Goal: Book appointment/travel/reservation

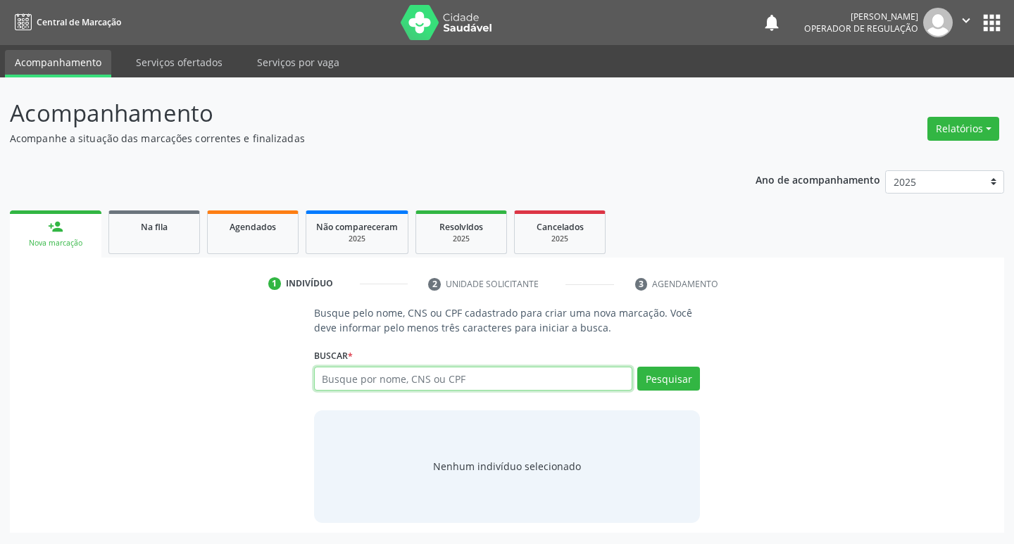
click at [429, 375] on input "text" at bounding box center [473, 379] width 319 height 24
type input "703603022473730"
click at [675, 371] on button "Pesquisar" at bounding box center [668, 379] width 63 height 24
click at [587, 378] on input "703603022473730" at bounding box center [473, 379] width 319 height 24
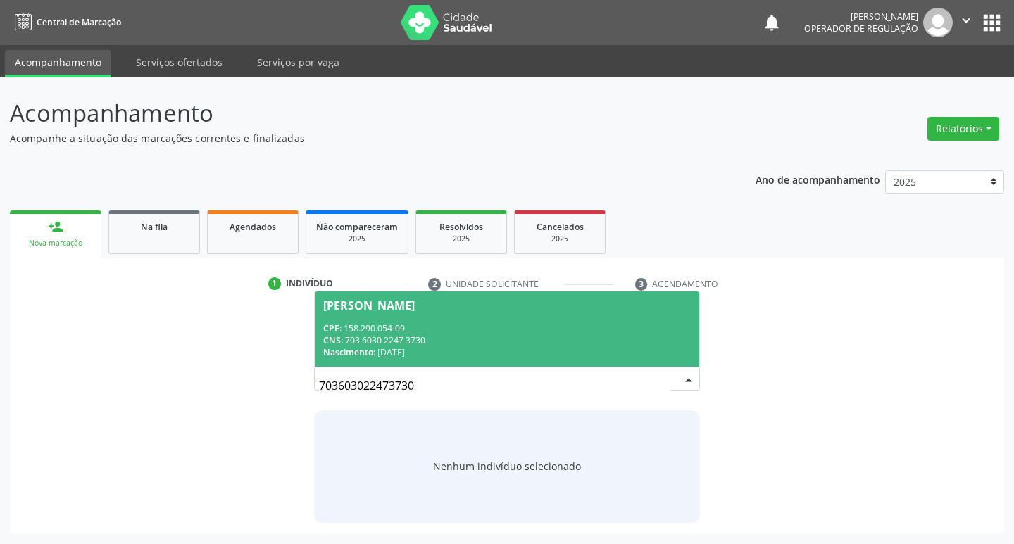
click at [464, 323] on div "CPF: 158.290.054-09" at bounding box center [507, 329] width 368 height 12
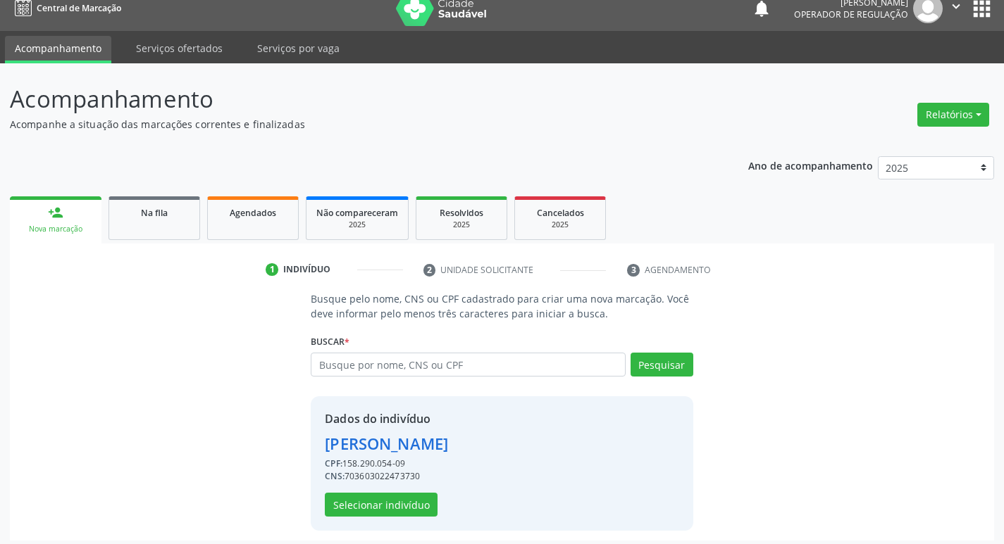
scroll to position [20, 0]
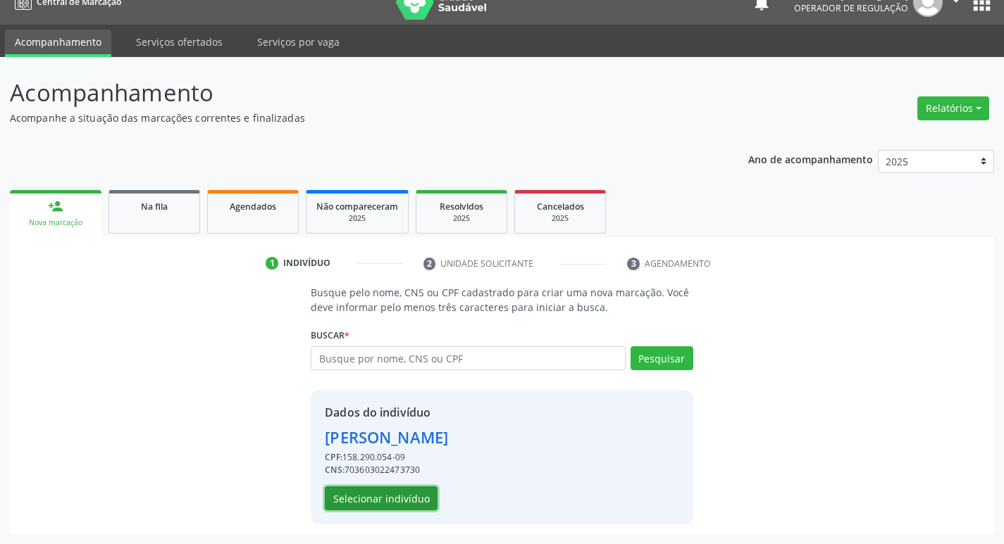
click at [391, 488] on button "Selecionar indivíduo" at bounding box center [381, 499] width 113 height 24
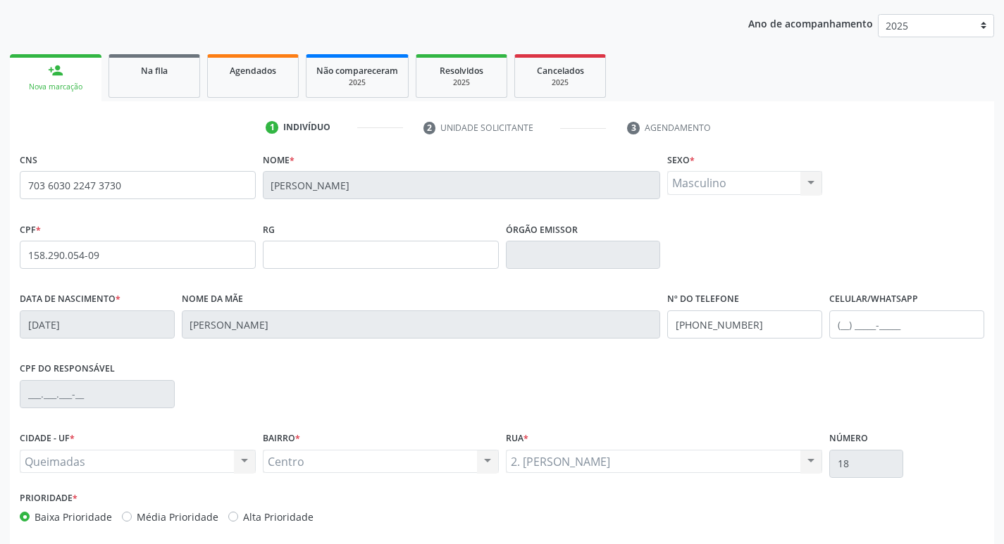
scroll to position [219, 0]
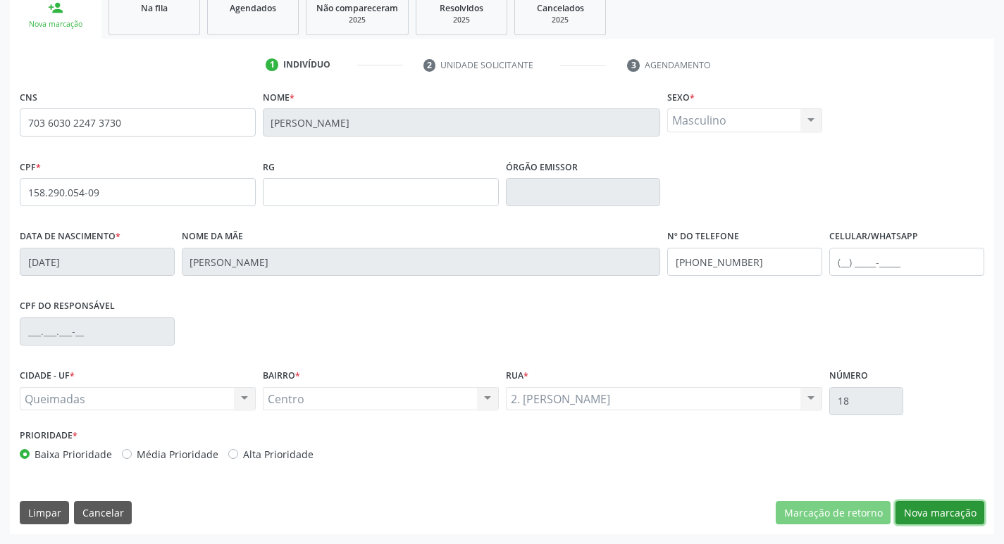
click at [944, 508] on button "Nova marcação" at bounding box center [939, 513] width 89 height 24
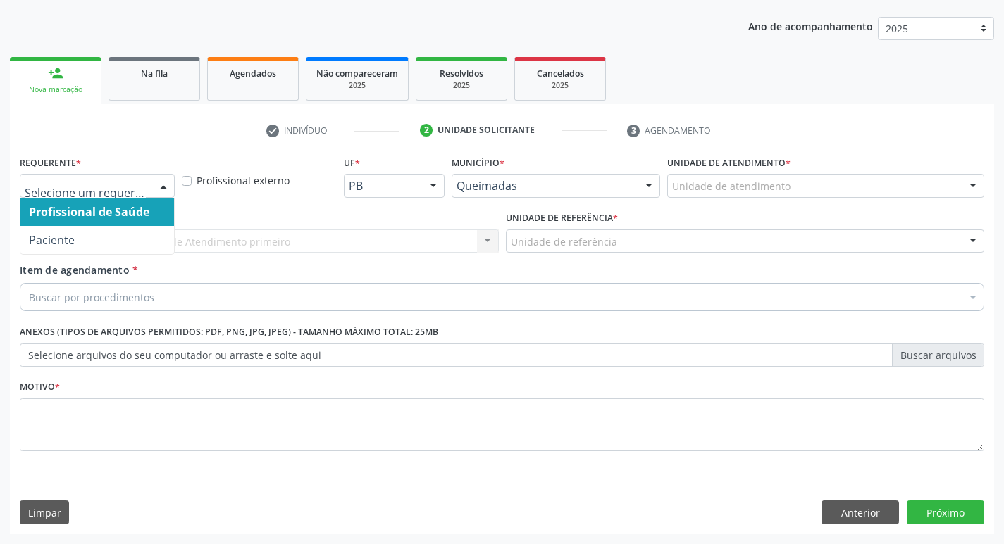
click at [116, 194] on div at bounding box center [97, 186] width 155 height 24
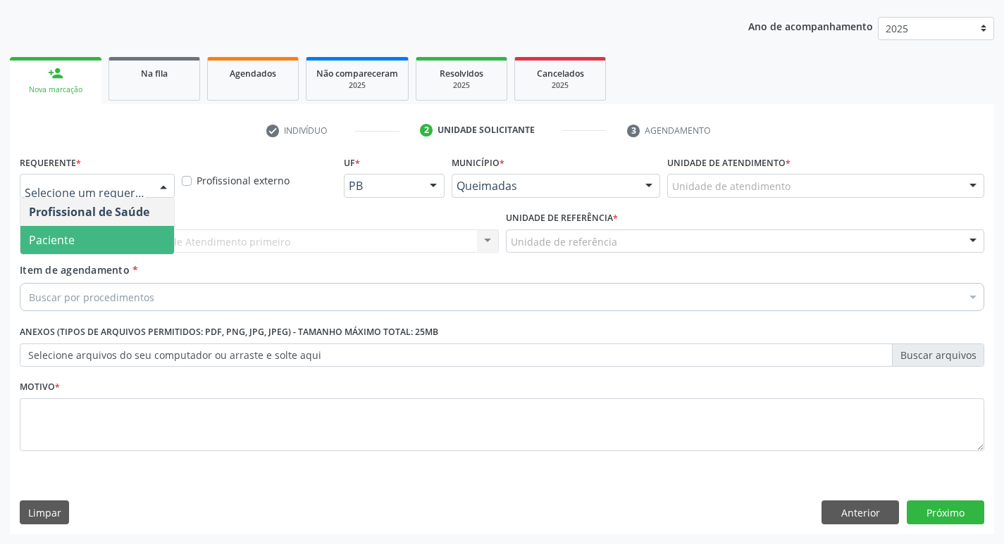
click at [109, 245] on span "Paciente" at bounding box center [97, 240] width 154 height 28
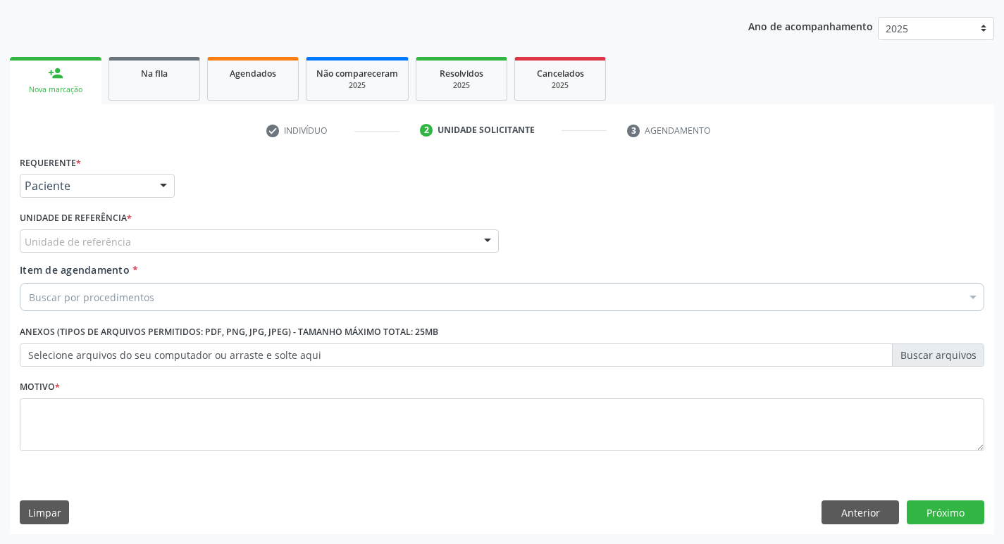
click at [130, 235] on div "Unidade de referência" at bounding box center [259, 242] width 479 height 24
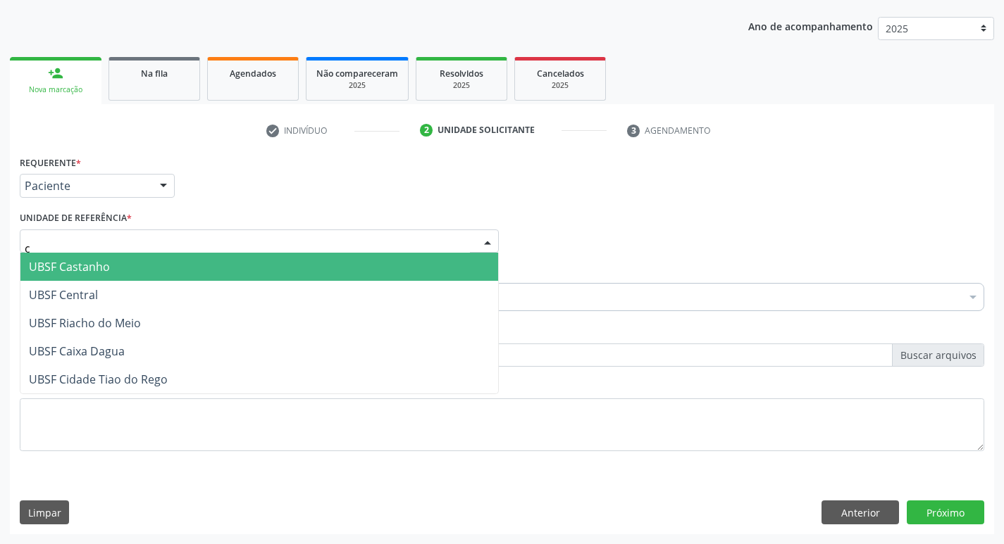
type input "ce"
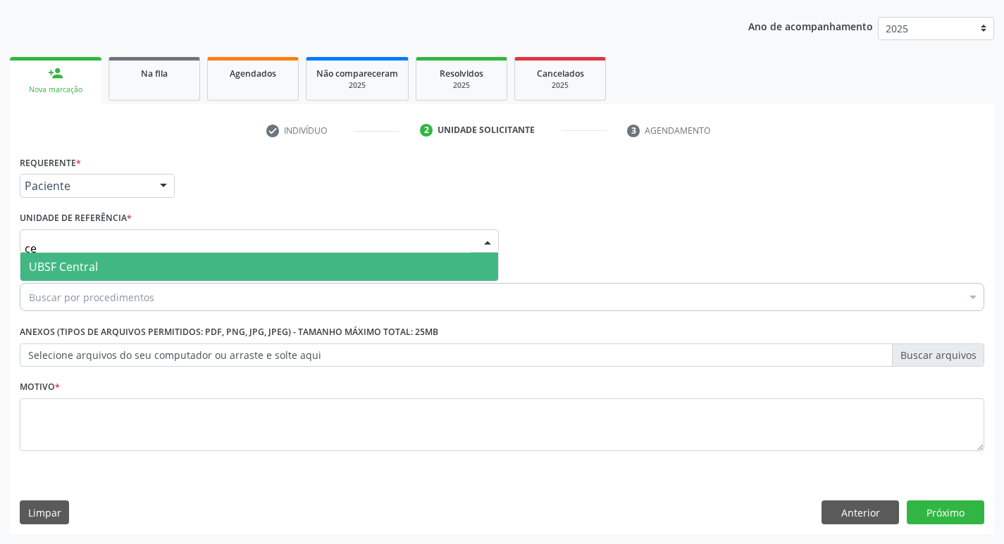
click at [125, 262] on span "UBSF Central" at bounding box center [259, 267] width 478 height 28
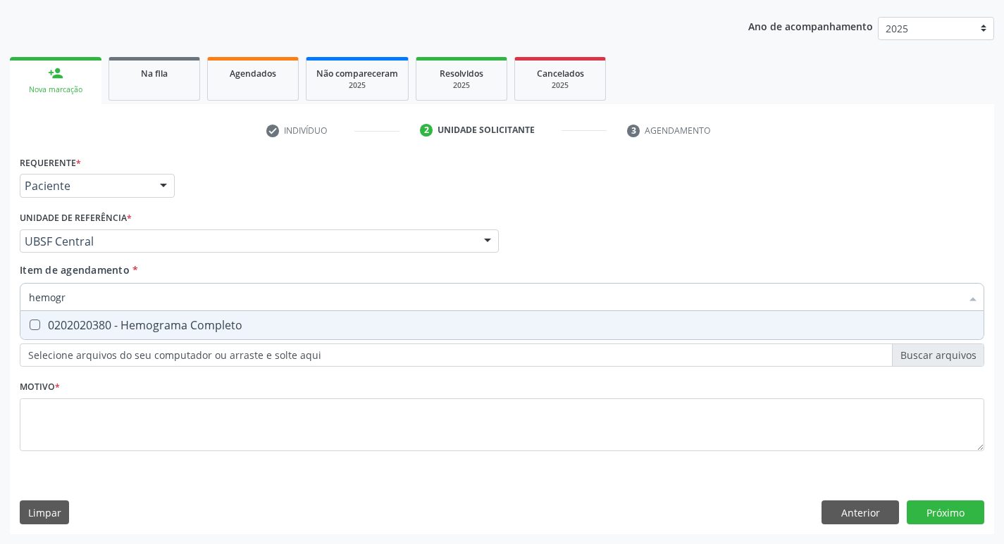
type input "hemogra"
click at [125, 333] on span "0202020380 - Hemograma Completo" at bounding box center [501, 325] width 963 height 28
checkbox Completo "true"
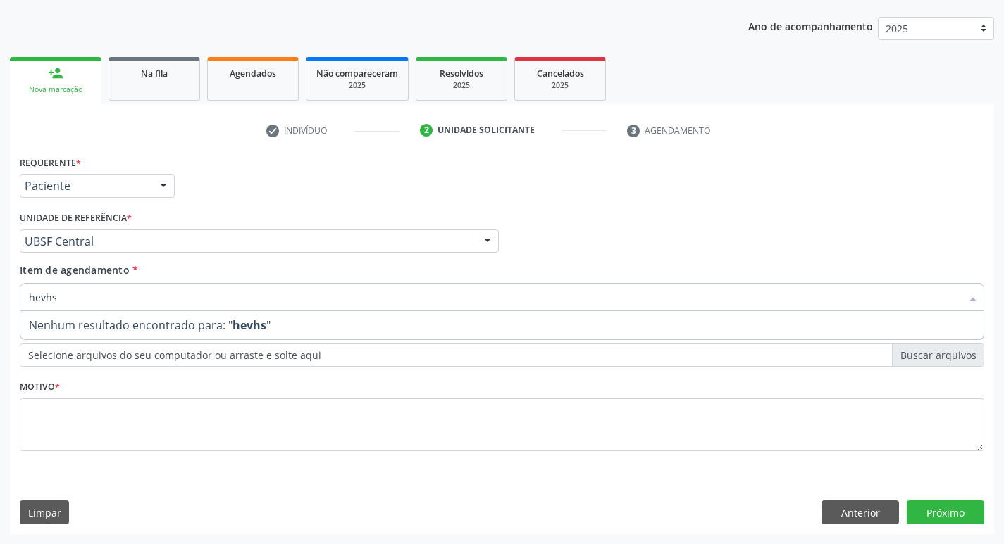
drag, startPoint x: 91, startPoint y: 299, endPoint x: 0, endPoint y: 295, distance: 91.0
click at [0, 295] on div "Acompanhamento Acompanhe a situação das marcações correntes e finalizadas Relat…" at bounding box center [502, 234] width 1004 height 620
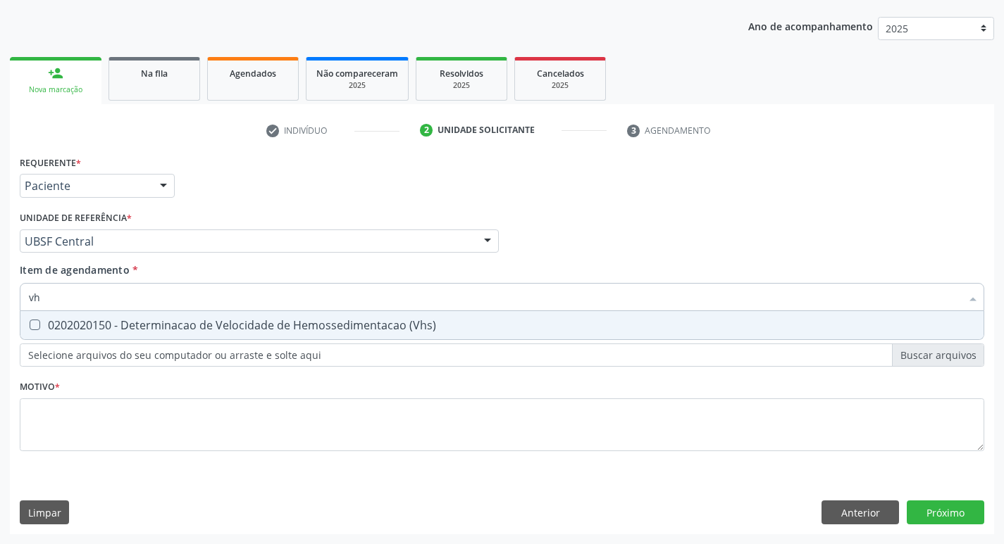
type input "vhs"
click at [128, 324] on div "0202020150 - Determinacao de Velocidade de Hemossedimentacao (Vhs)" at bounding box center [502, 325] width 946 height 11
checkbox \(Vhs\) "true"
type input "v"
checkbox \(Vhs\) "false"
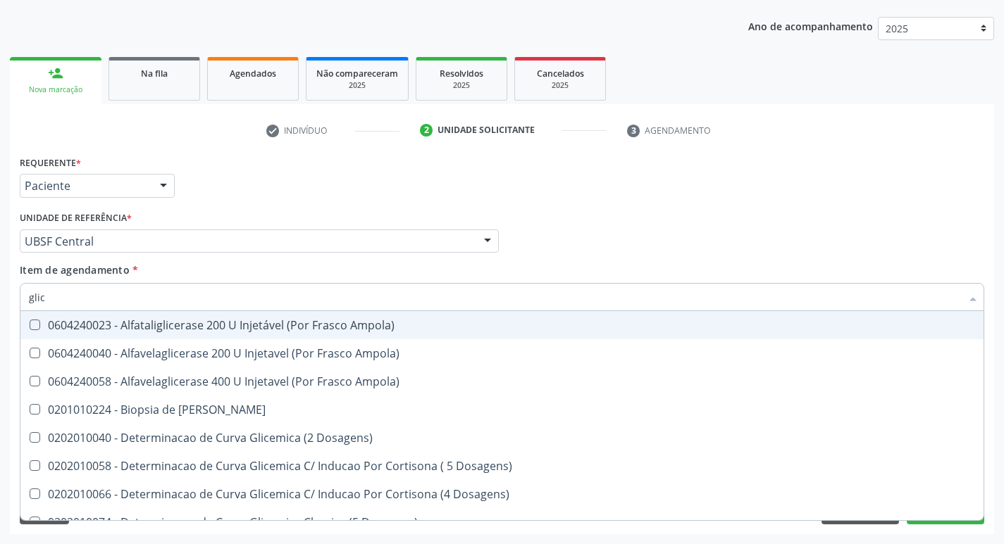
type input "glico"
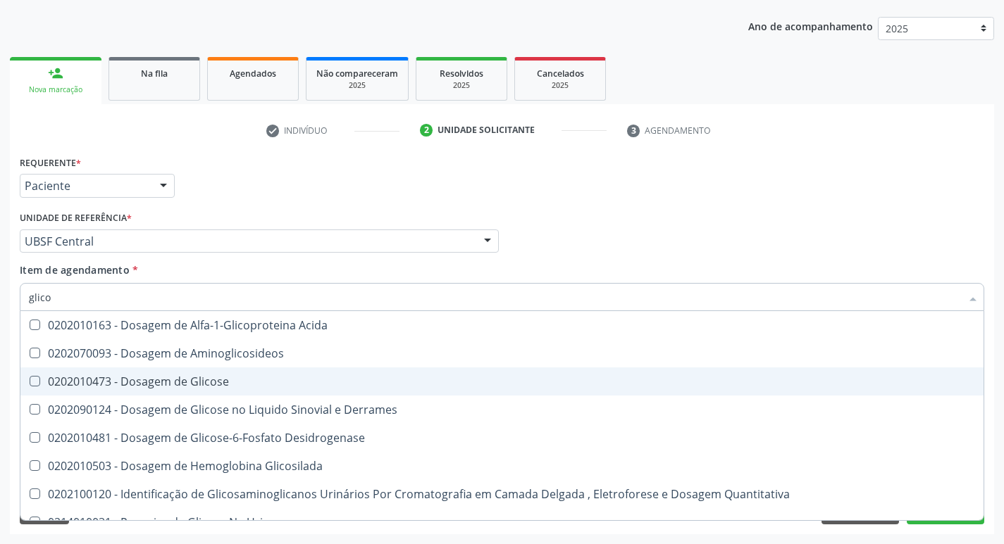
click at [176, 376] on div "0202010473 - Dosagem de Glicose" at bounding box center [502, 381] width 946 height 11
checkbox Glicose "true"
type input "glic"
checkbox Glicose "false"
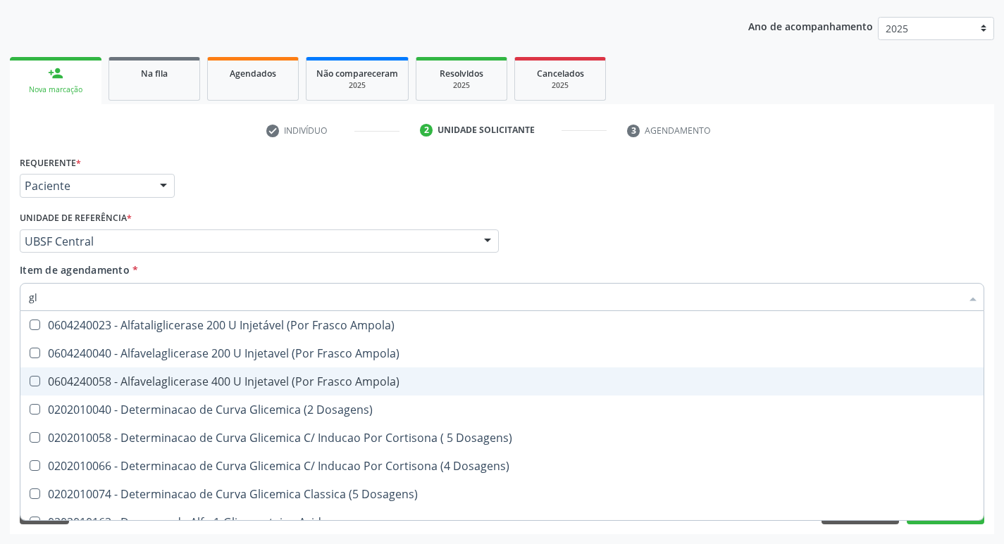
type input "g"
checkbox Glicose "false"
checkbox Derrames "false"
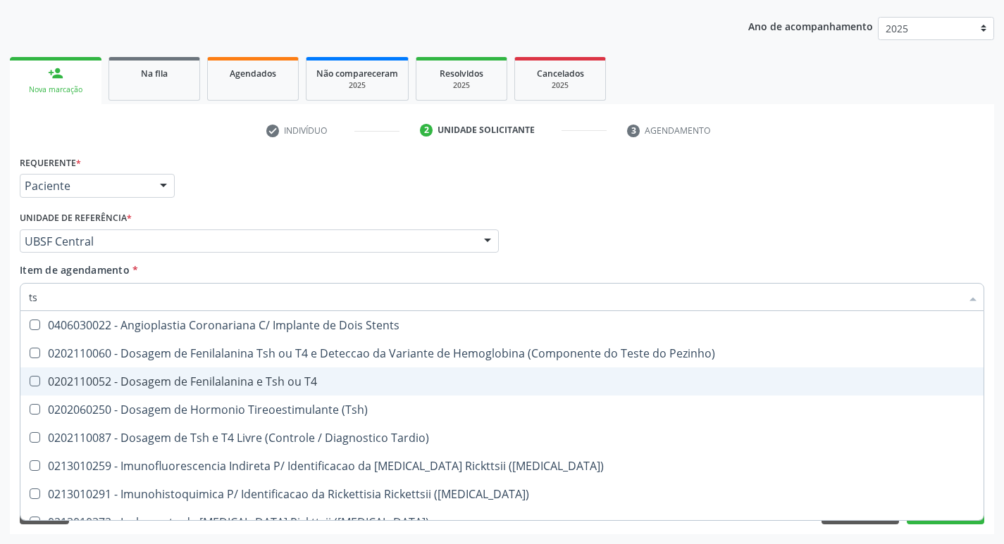
type input "tsh"
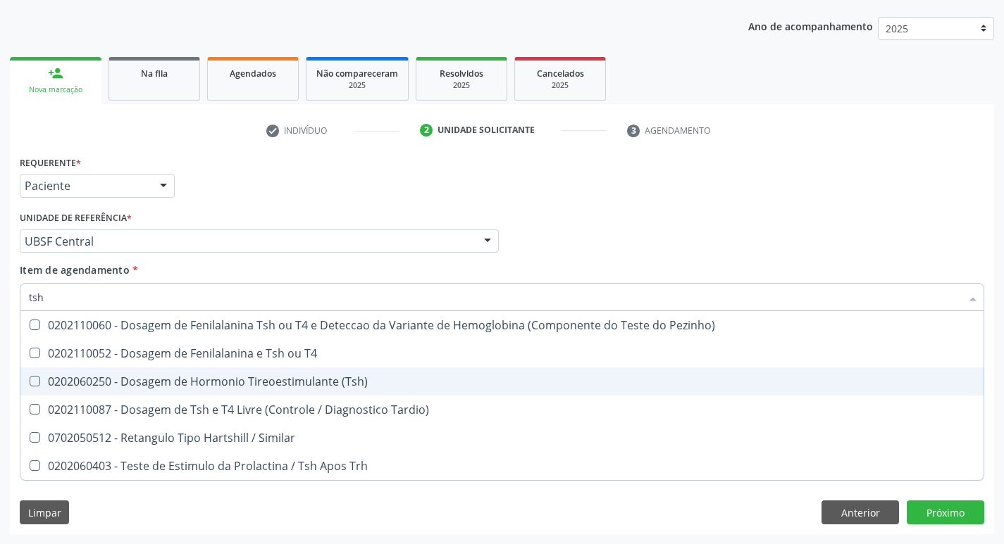
click at [218, 392] on span "0202060250 - Dosagem de Hormonio Tireoestimulante (Tsh)" at bounding box center [501, 382] width 963 height 28
checkbox \(Tsh\) "true"
type input "ts"
checkbox \(Tsh\) "false"
checkbox Tardio\) "true"
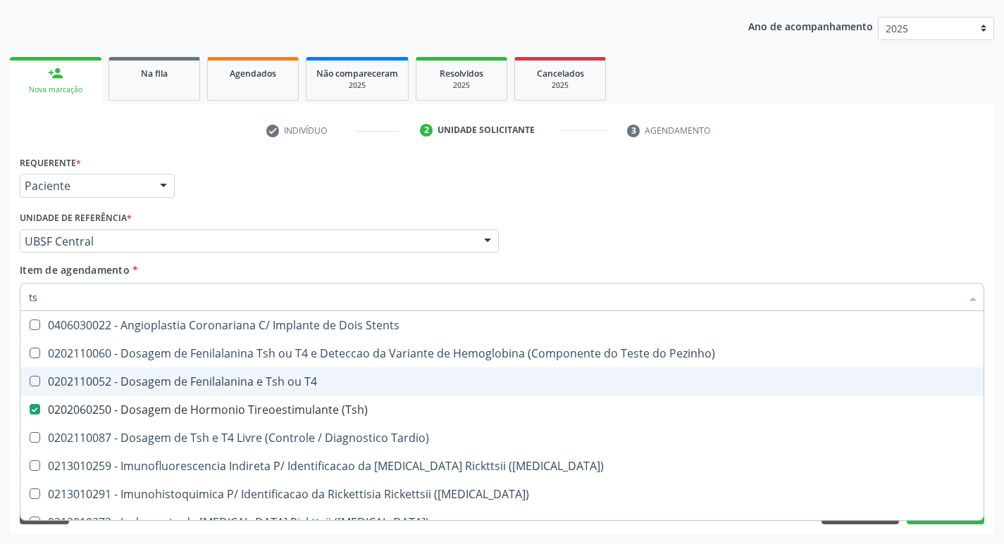
type input "t"
checkbox \(Tsh\) "false"
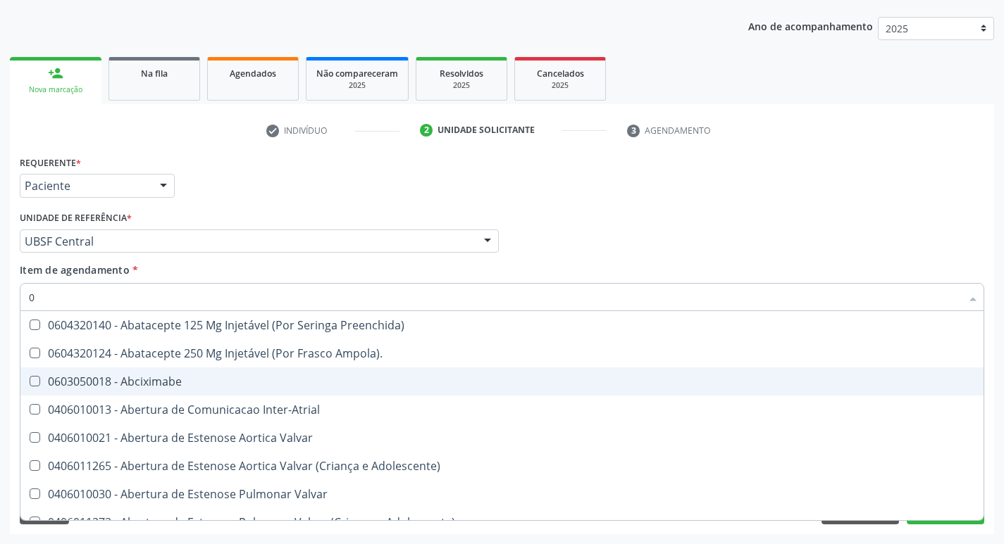
type input "02"
checkbox Renal "true"
checkbox Comprimido\) "true"
checkbox Per-Operatoria "true"
type input "020"
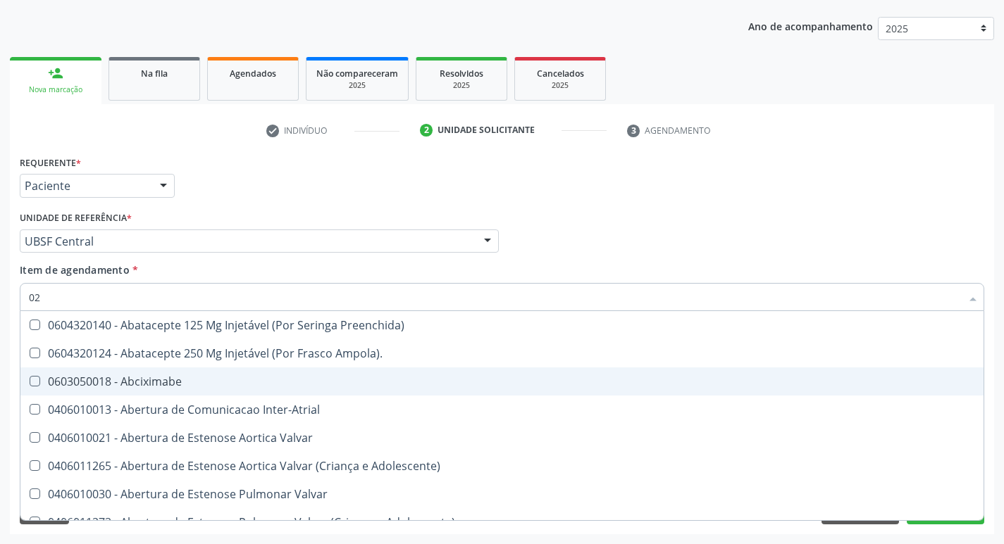
checkbox Visual "true"
checkbox Ampola\) "true"
checkbox Comprimido\) "false"
checkbox Per-Operatoria "false"
checkbox Revisao "true"
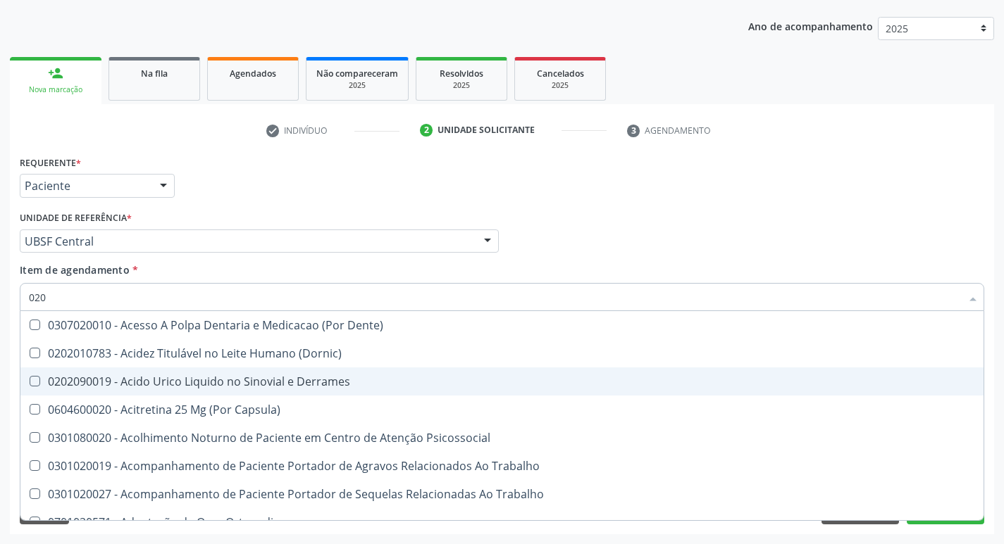
type input "0202"
checkbox Periféricas "true"
checkbox Cortante "true"
checkbox Reservatorio "true"
checkbox Revisao "true"
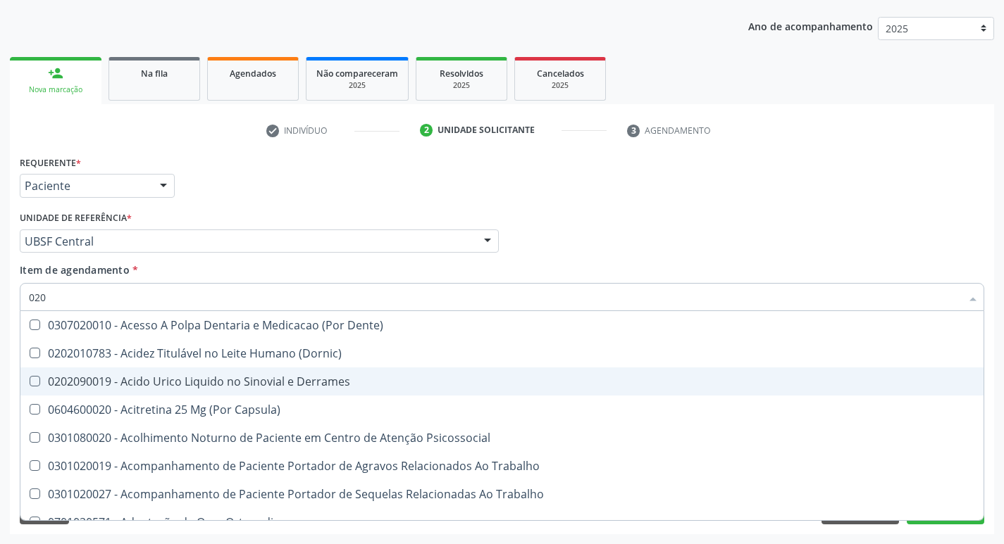
checkbox \(Vhs\) "false"
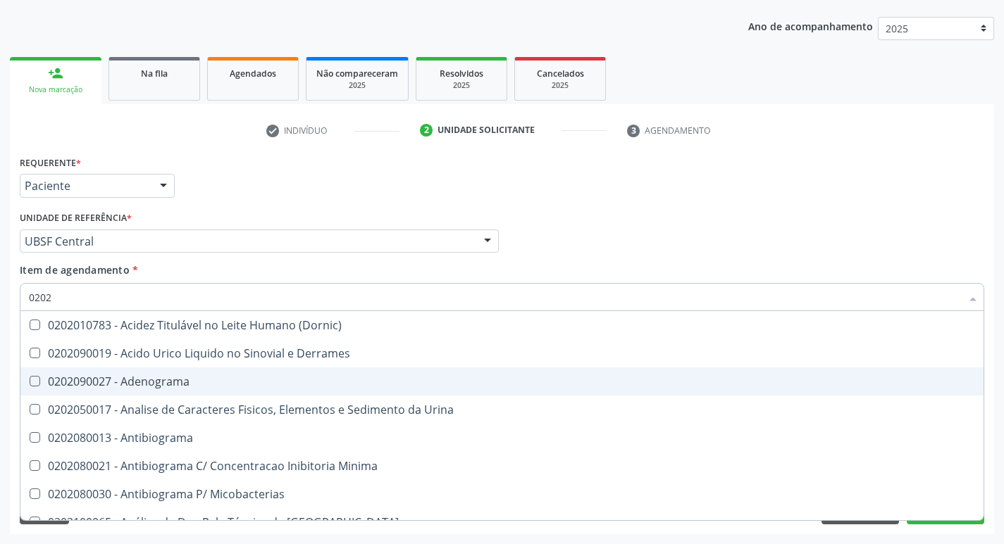
type input "02020"
checkbox Osmolaridade "true"
checkbox \(Vhs\) "false"
checkbox Xiii "true"
checkbox Fosforo "true"
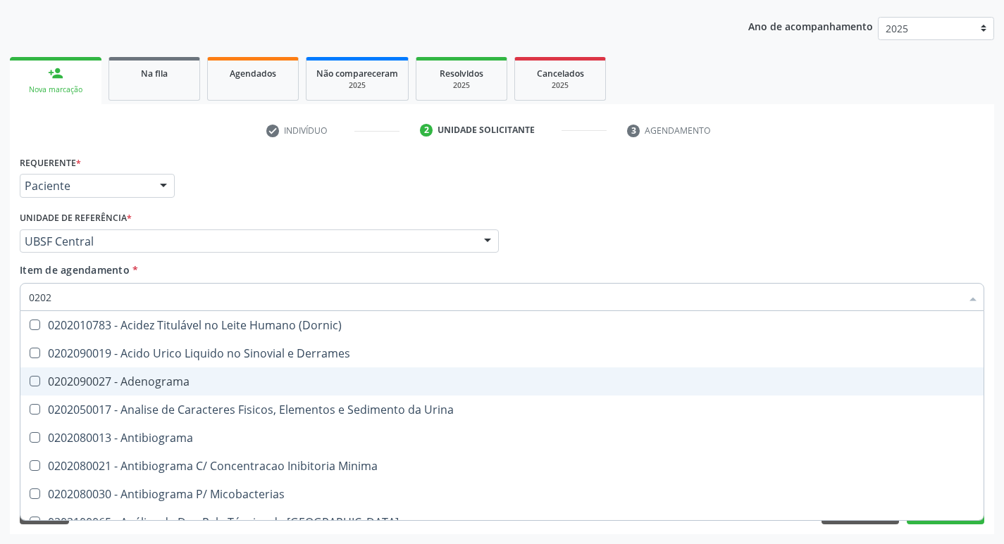
checkbox Glicose "false"
checkbox \(Tsh\) "false"
checkbox Zinco "true"
checkbox Completo "false"
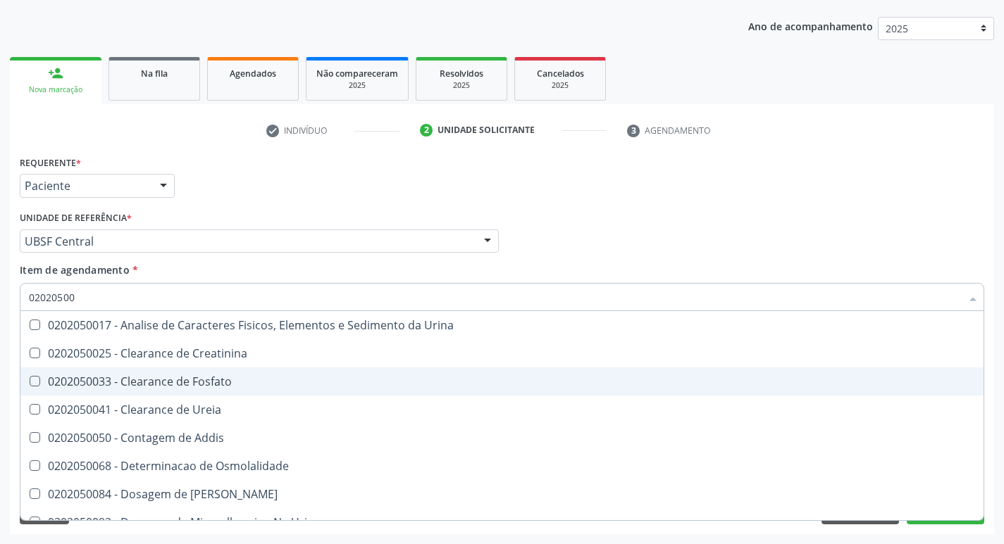
type input "020205001"
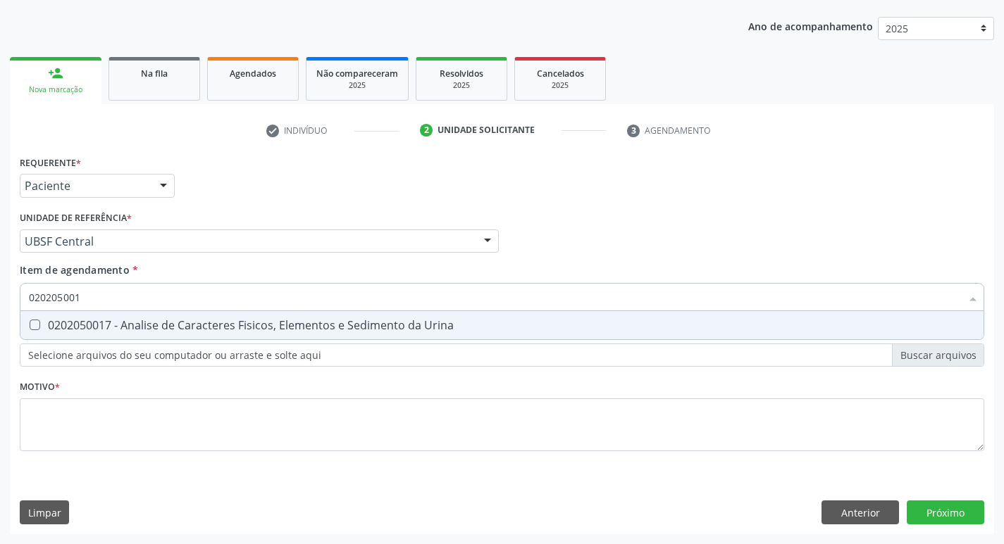
click at [266, 320] on div "0202050017 - Analise de Caracteres Fisicos, Elementos e Sedimento da Urina" at bounding box center [502, 325] width 946 height 11
checkbox Urina "true"
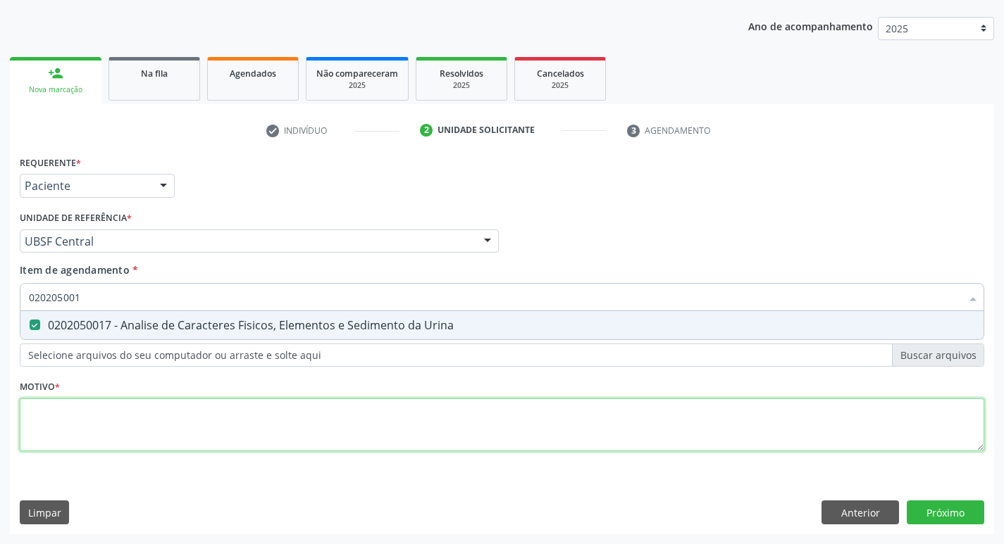
click at [250, 404] on div "Requerente * Paciente Profissional de Saúde Paciente Nenhum resultado encontrad…" at bounding box center [502, 311] width 964 height 319
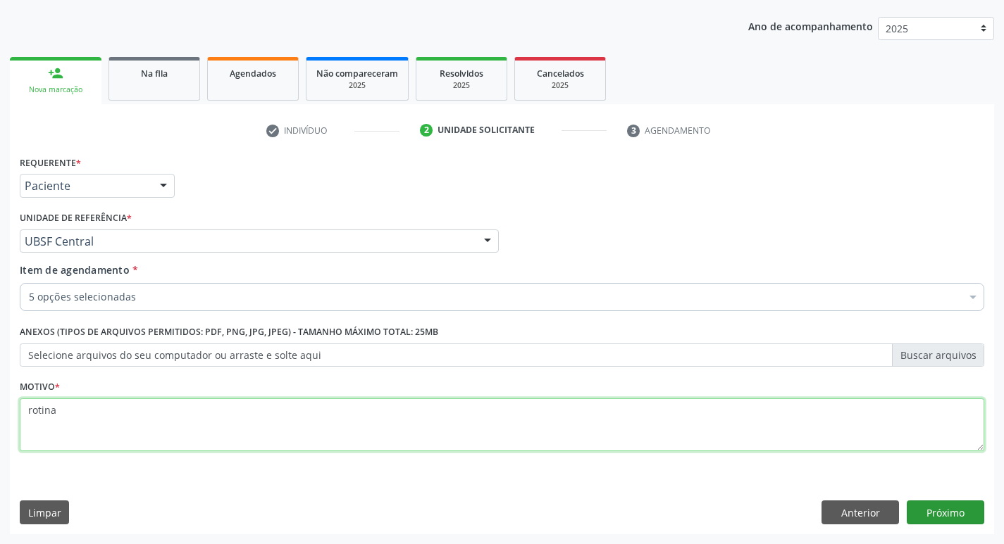
type textarea "rotina"
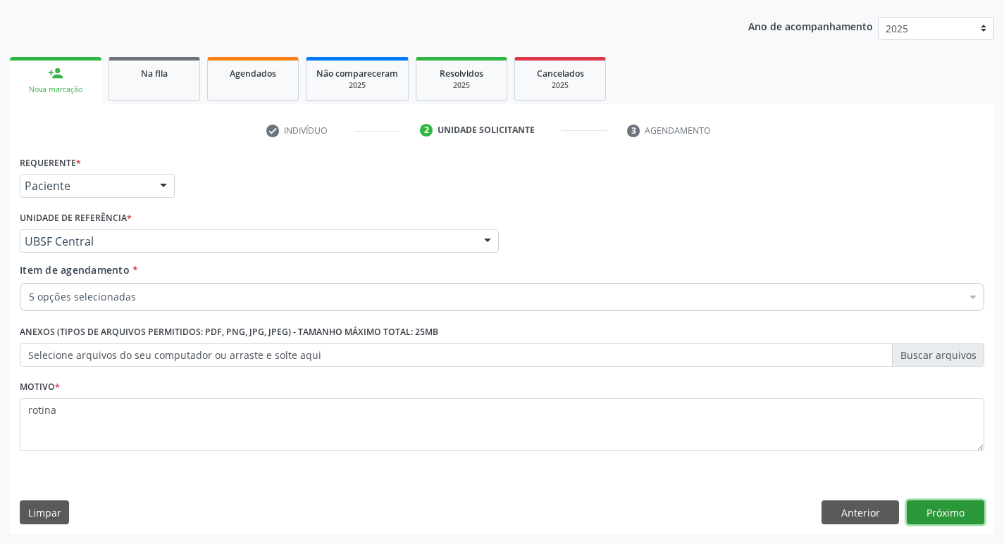
click at [927, 506] on button "Próximo" at bounding box center [944, 513] width 77 height 24
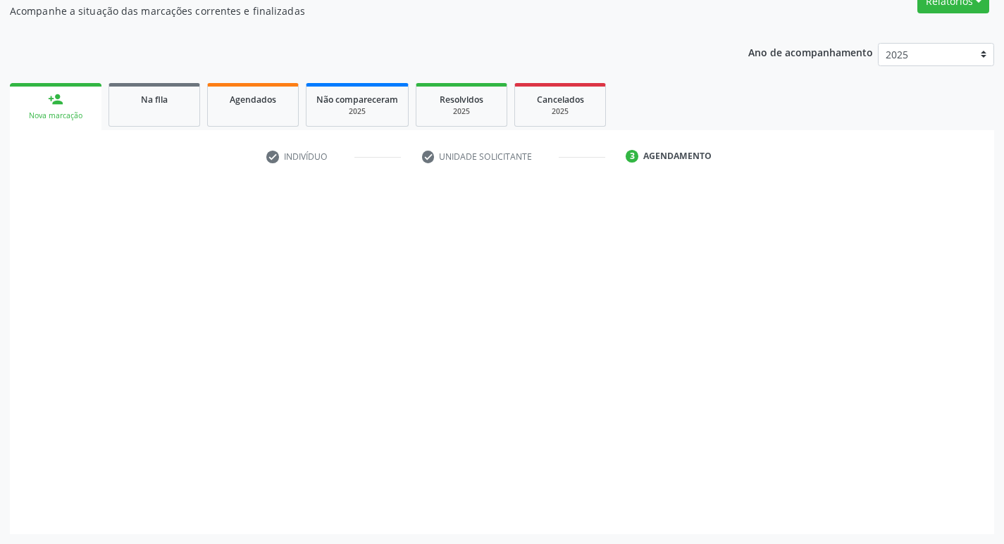
scroll to position [127, 0]
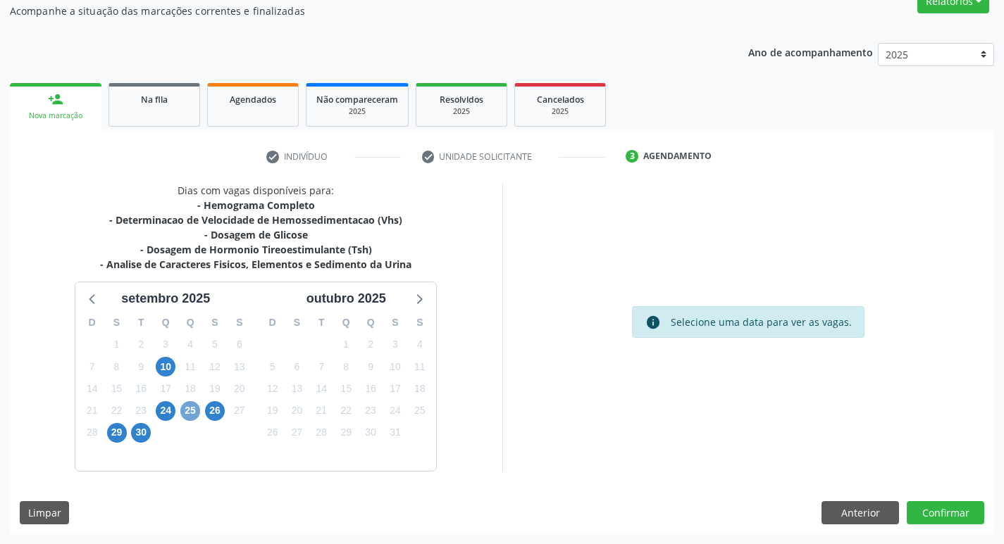
click at [187, 414] on span "25" at bounding box center [190, 411] width 20 height 20
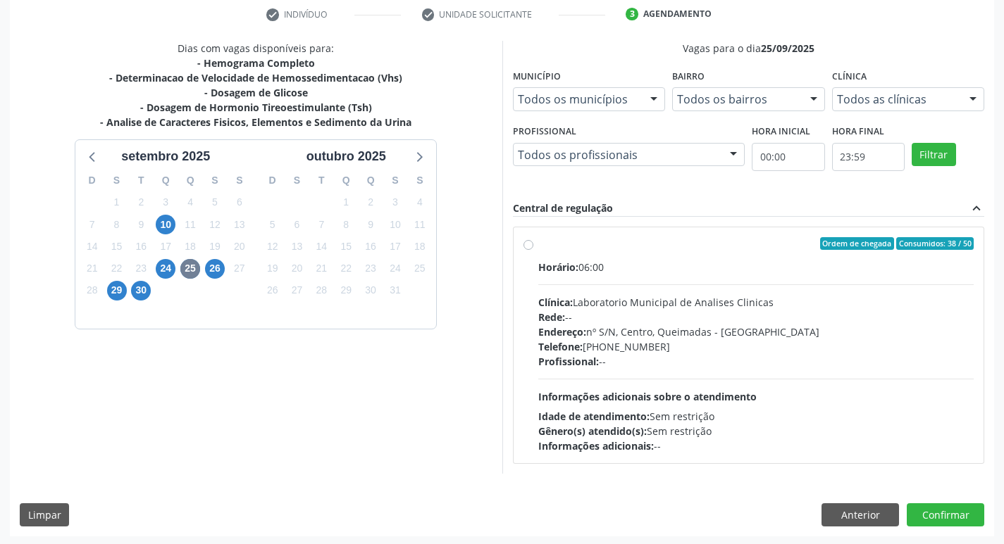
scroll to position [272, 0]
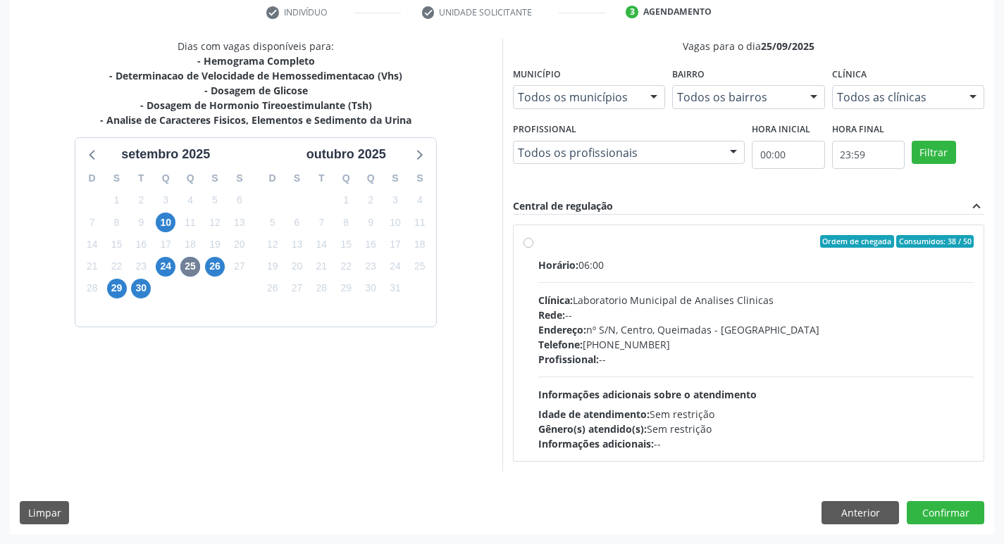
click at [632, 418] on span "Idade de atendimento:" at bounding box center [593, 414] width 111 height 13
click at [533, 248] on input "Ordem de chegada Consumidos: 38 / 50 Horário: 06:00 Clínica: Laboratorio Munici…" at bounding box center [528, 241] width 10 height 13
radio input "true"
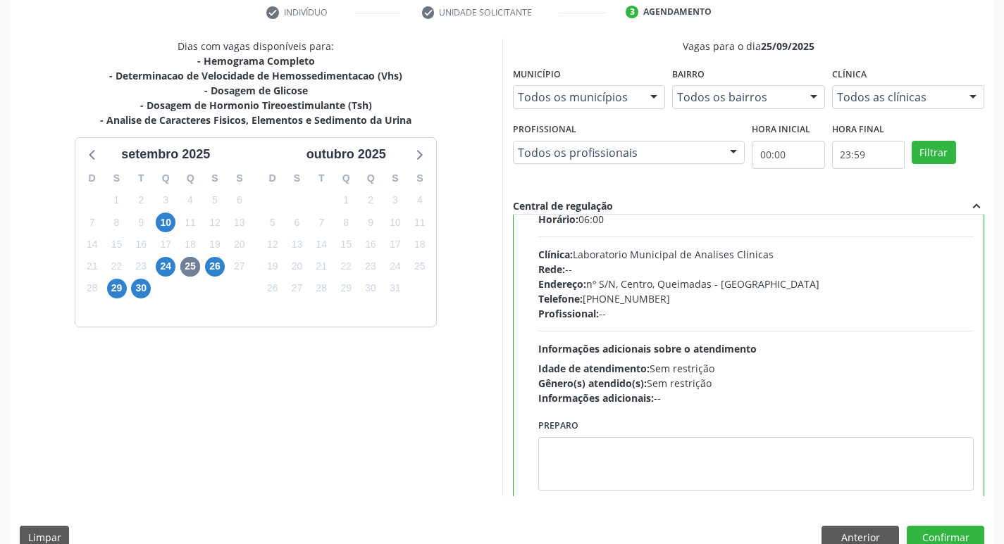
scroll to position [70, 0]
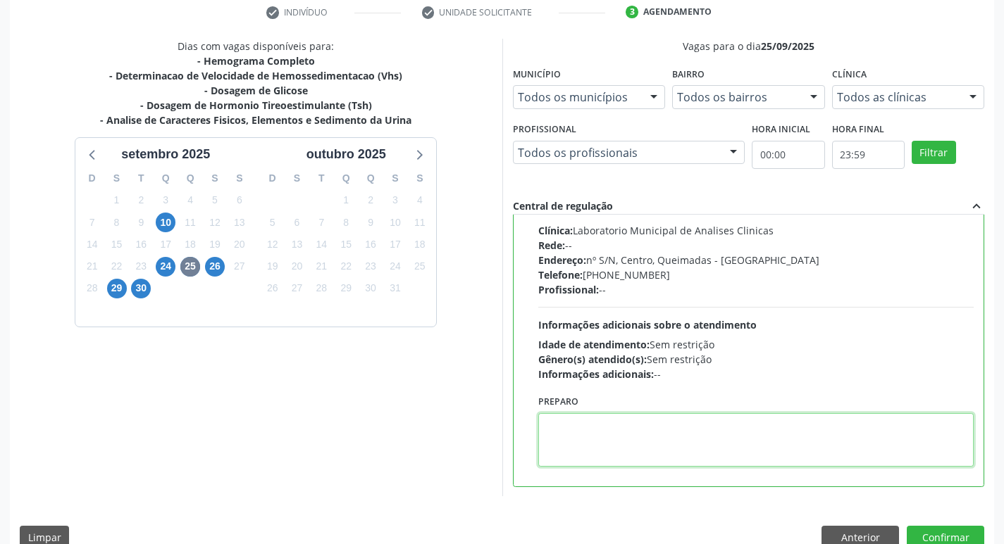
click at [611, 454] on textarea at bounding box center [756, 440] width 436 height 54
type textarea "IR EM [GEOGRAPHIC_DATA]"
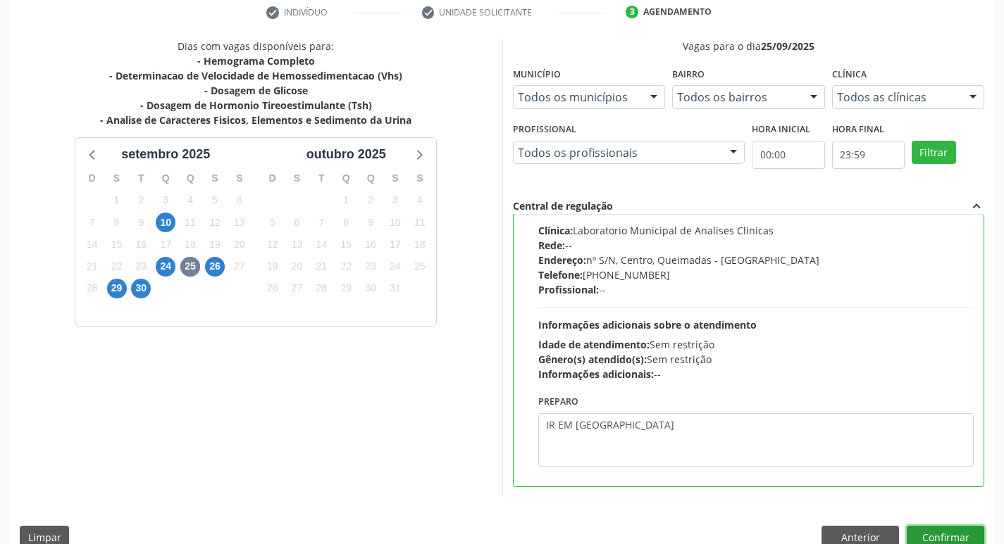
click at [931, 530] on button "Confirmar" at bounding box center [944, 538] width 77 height 24
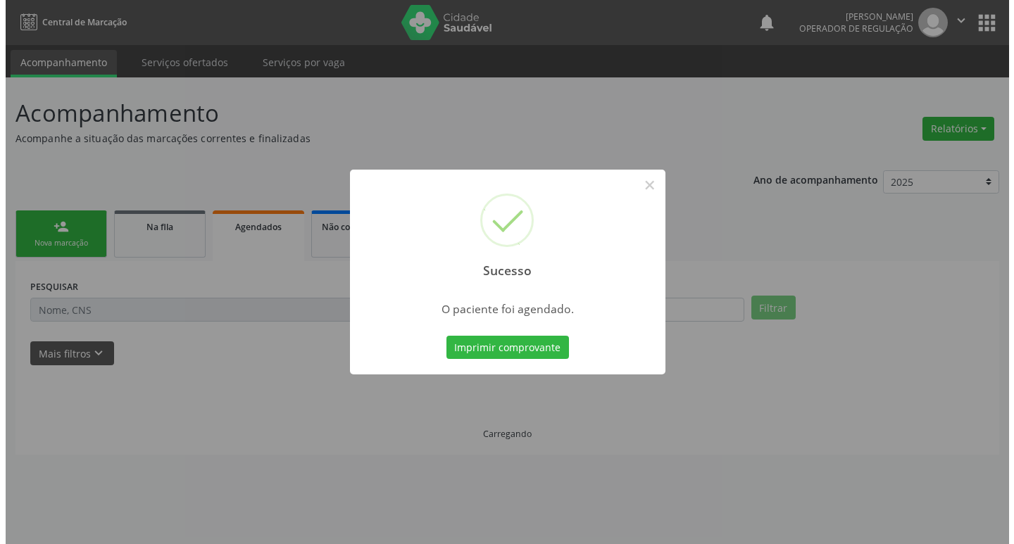
scroll to position [0, 0]
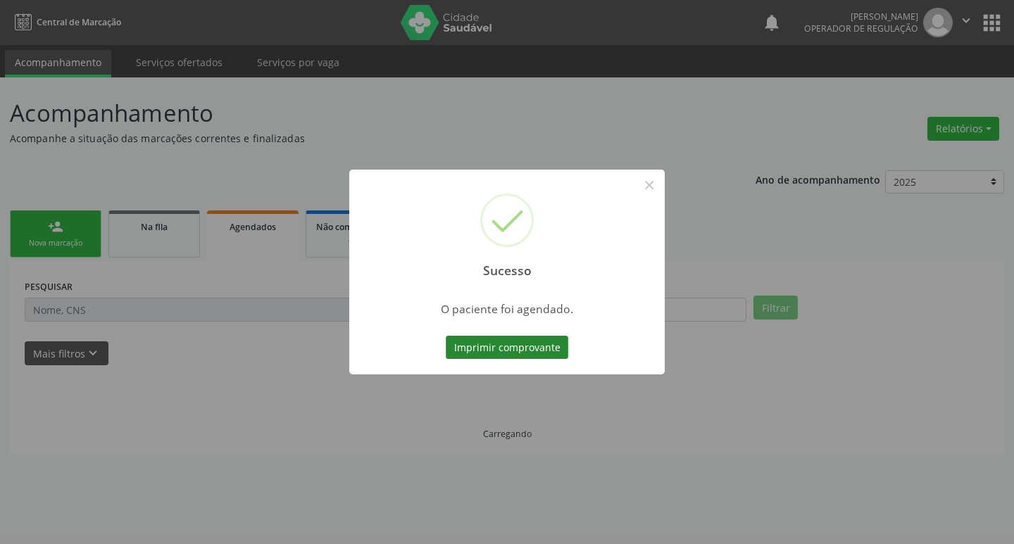
click at [512, 347] on button "Imprimir comprovante" at bounding box center [507, 348] width 123 height 24
